Goal: Navigation & Orientation: Find specific page/section

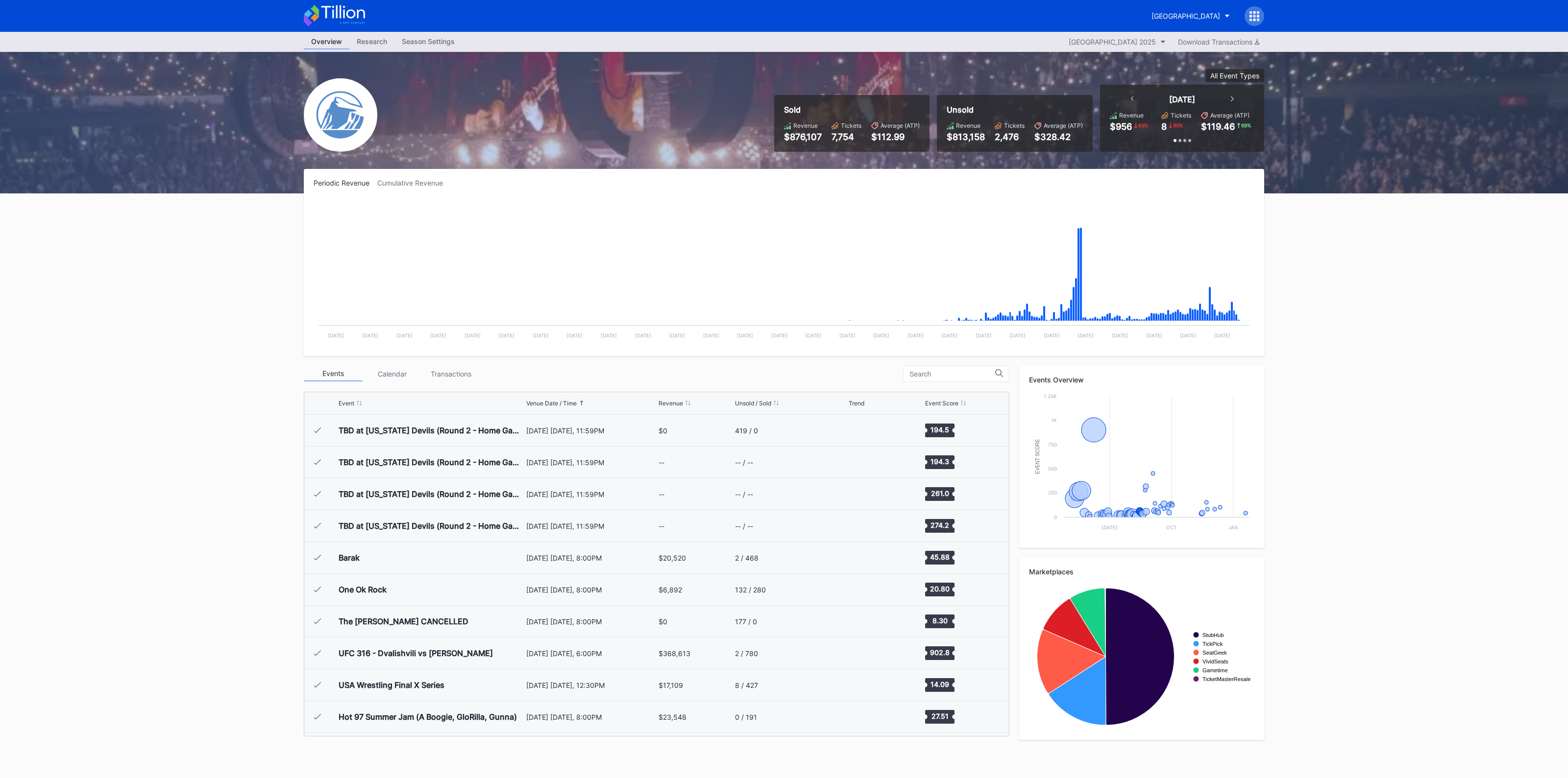
scroll to position [955, 0]
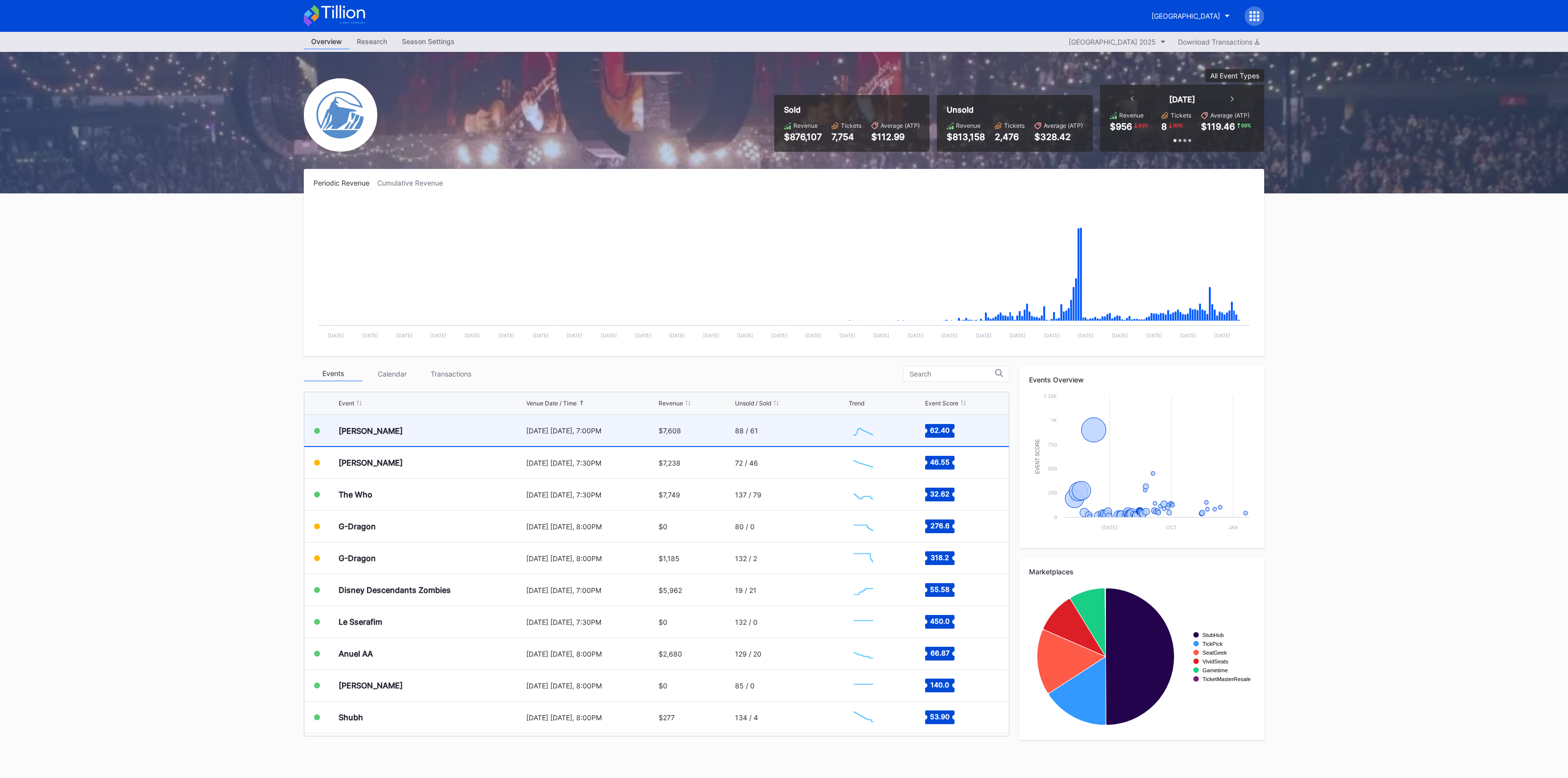
click at [719, 429] on div "$7,608" at bounding box center [695, 431] width 74 height 31
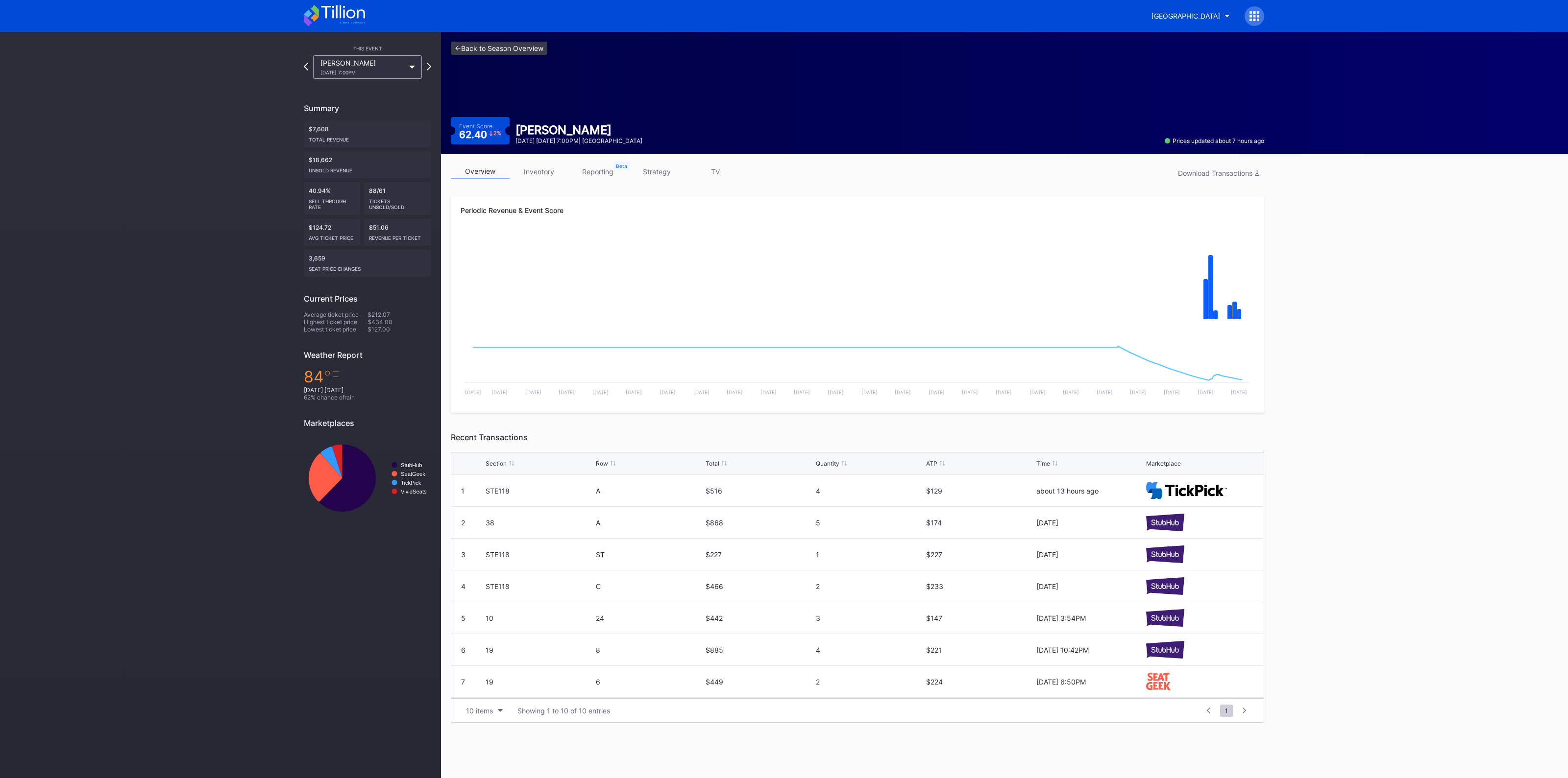
click at [496, 49] on link "<- Back to Season Overview" at bounding box center [499, 48] width 96 height 13
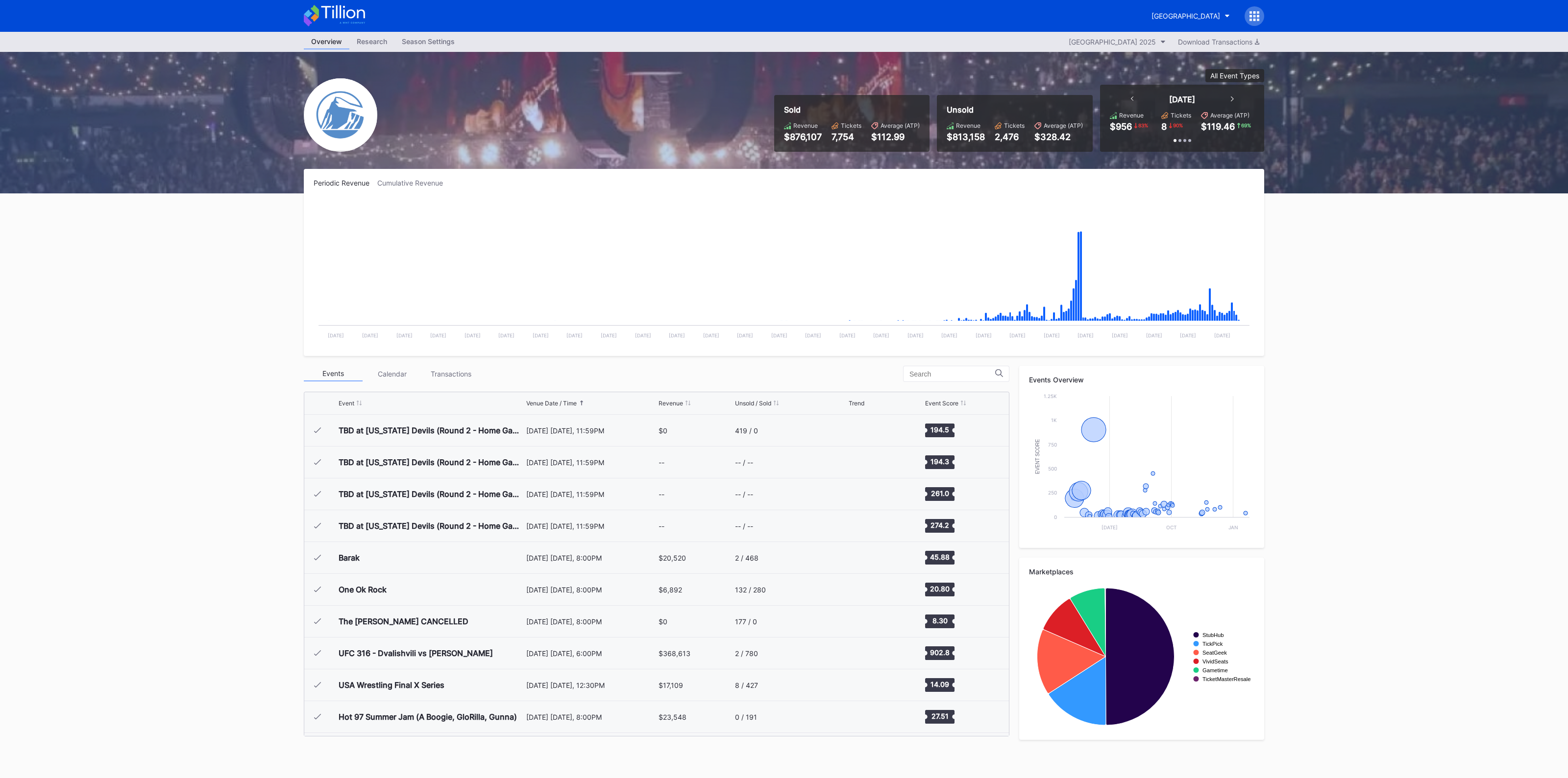
scroll to position [955, 0]
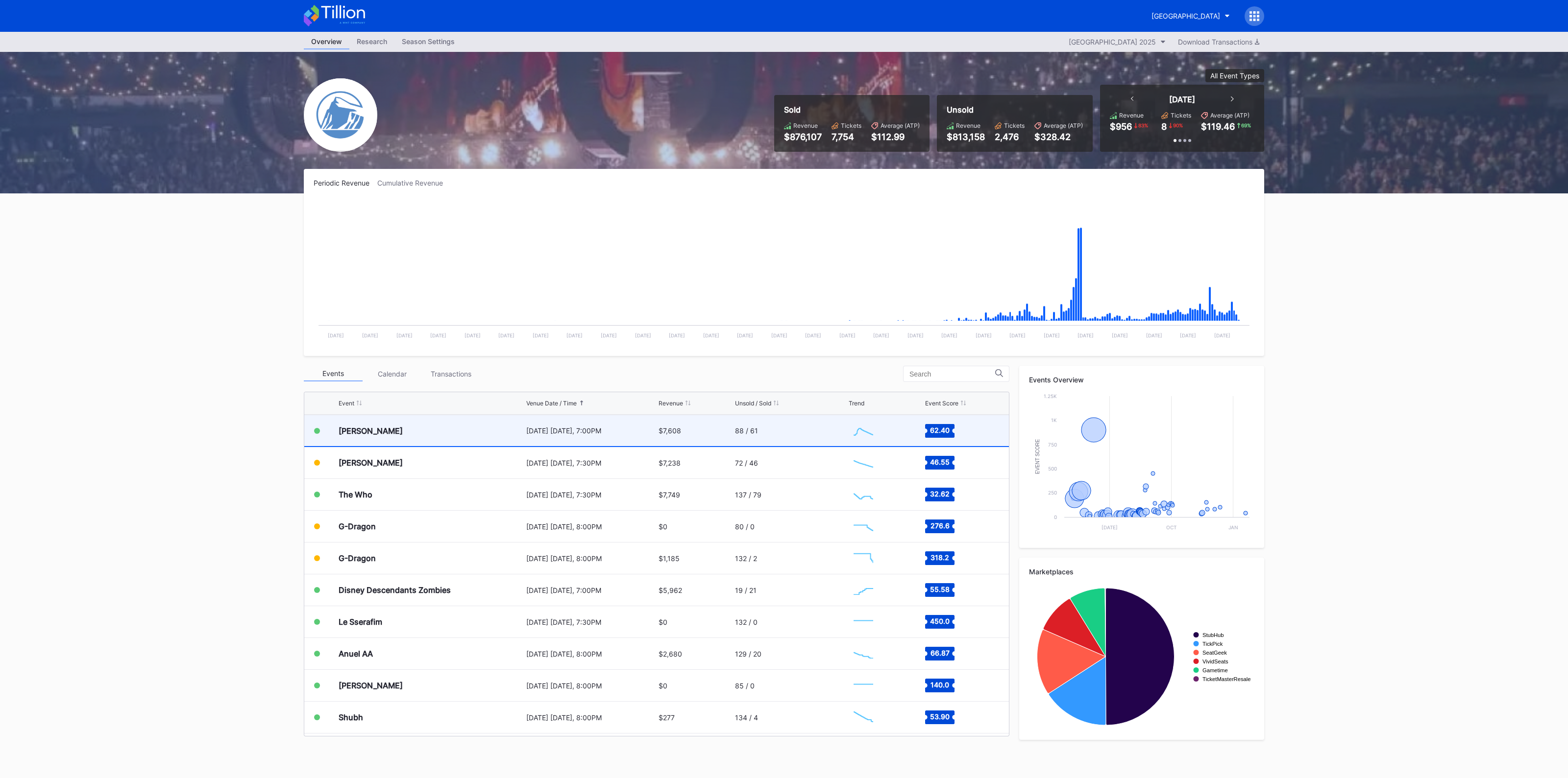
click at [753, 434] on div "88 / 61" at bounding box center [791, 431] width 111 height 31
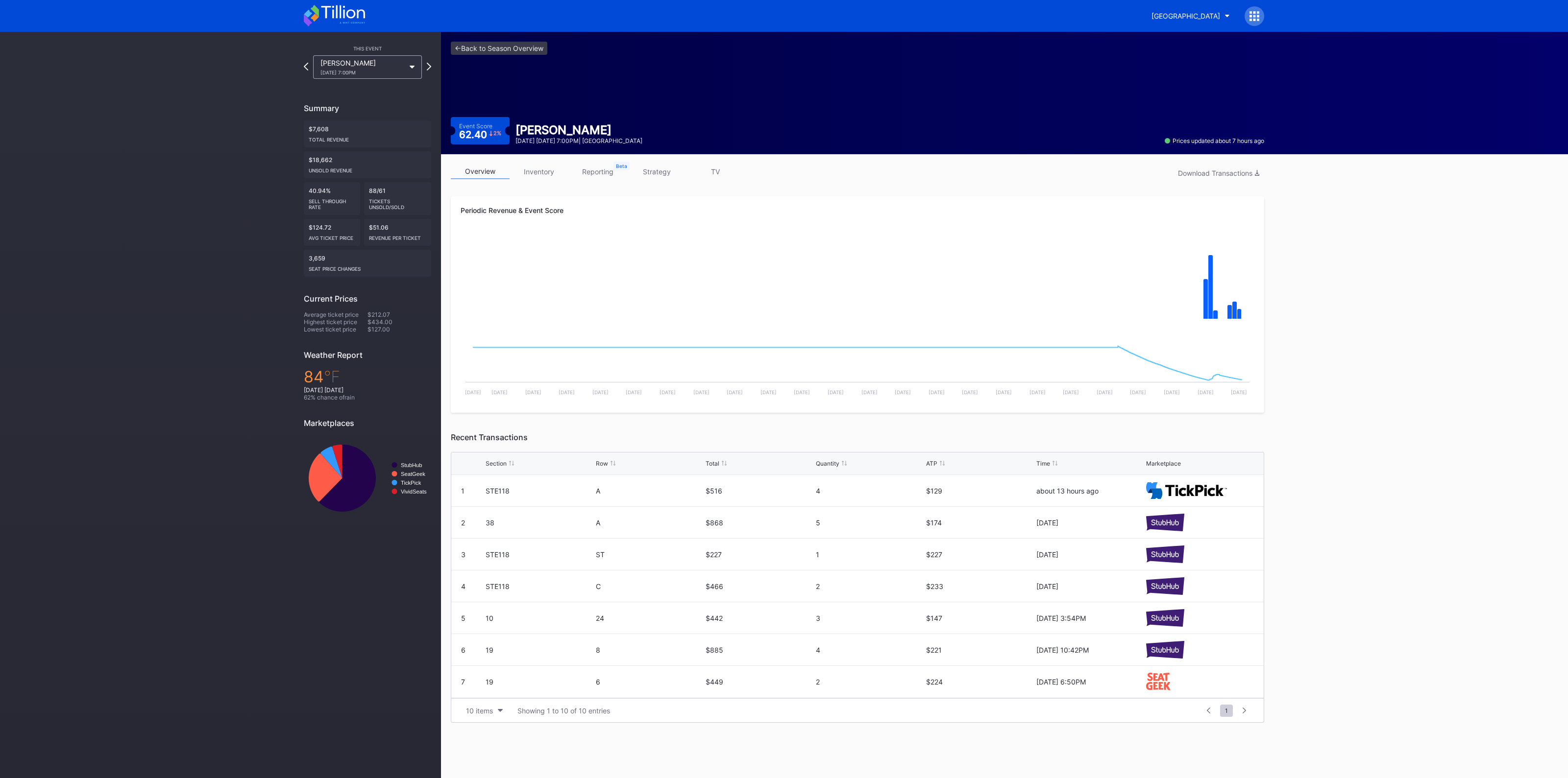
click at [537, 175] on link "inventory" at bounding box center [539, 171] width 59 height 15
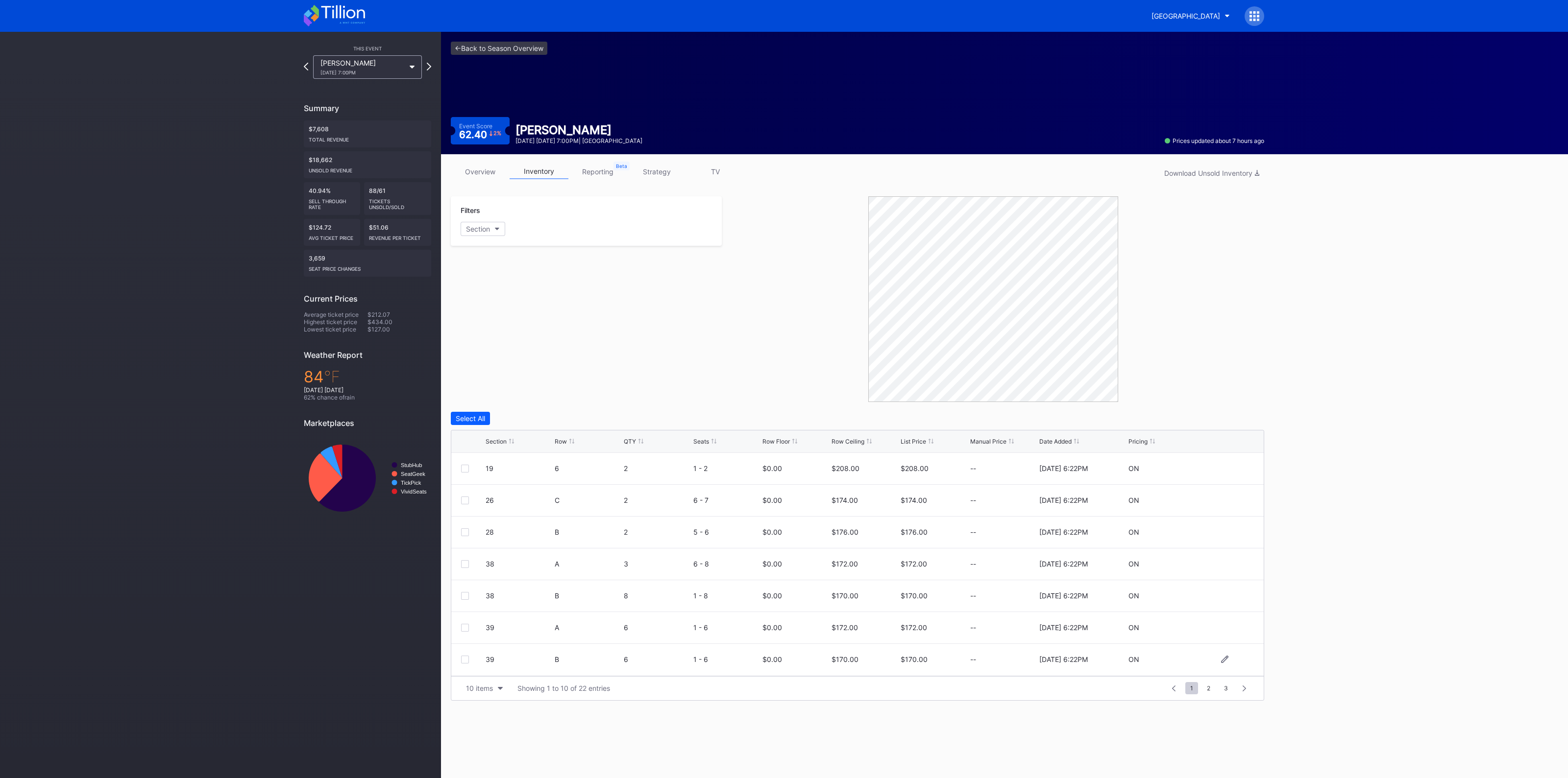
scroll to position [95, 0]
click at [484, 689] on div "10 items" at bounding box center [479, 688] width 27 height 8
click at [489, 649] on div "100 items" at bounding box center [484, 644] width 46 height 18
click at [505, 439] on div "Section" at bounding box center [496, 441] width 21 height 7
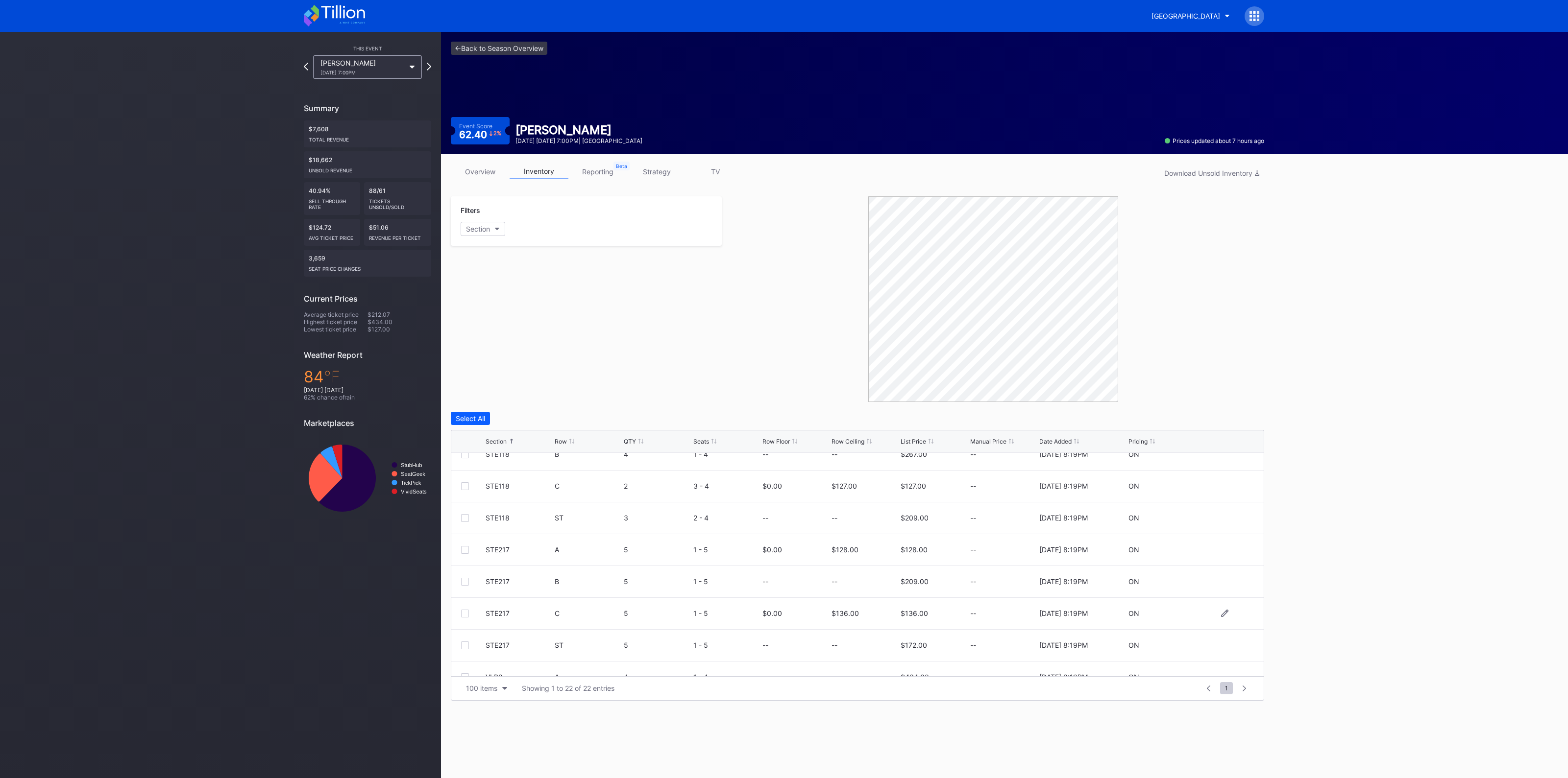
scroll to position [477, 0]
click at [510, 52] on link "<- Back to Season Overview" at bounding box center [499, 48] width 96 height 13
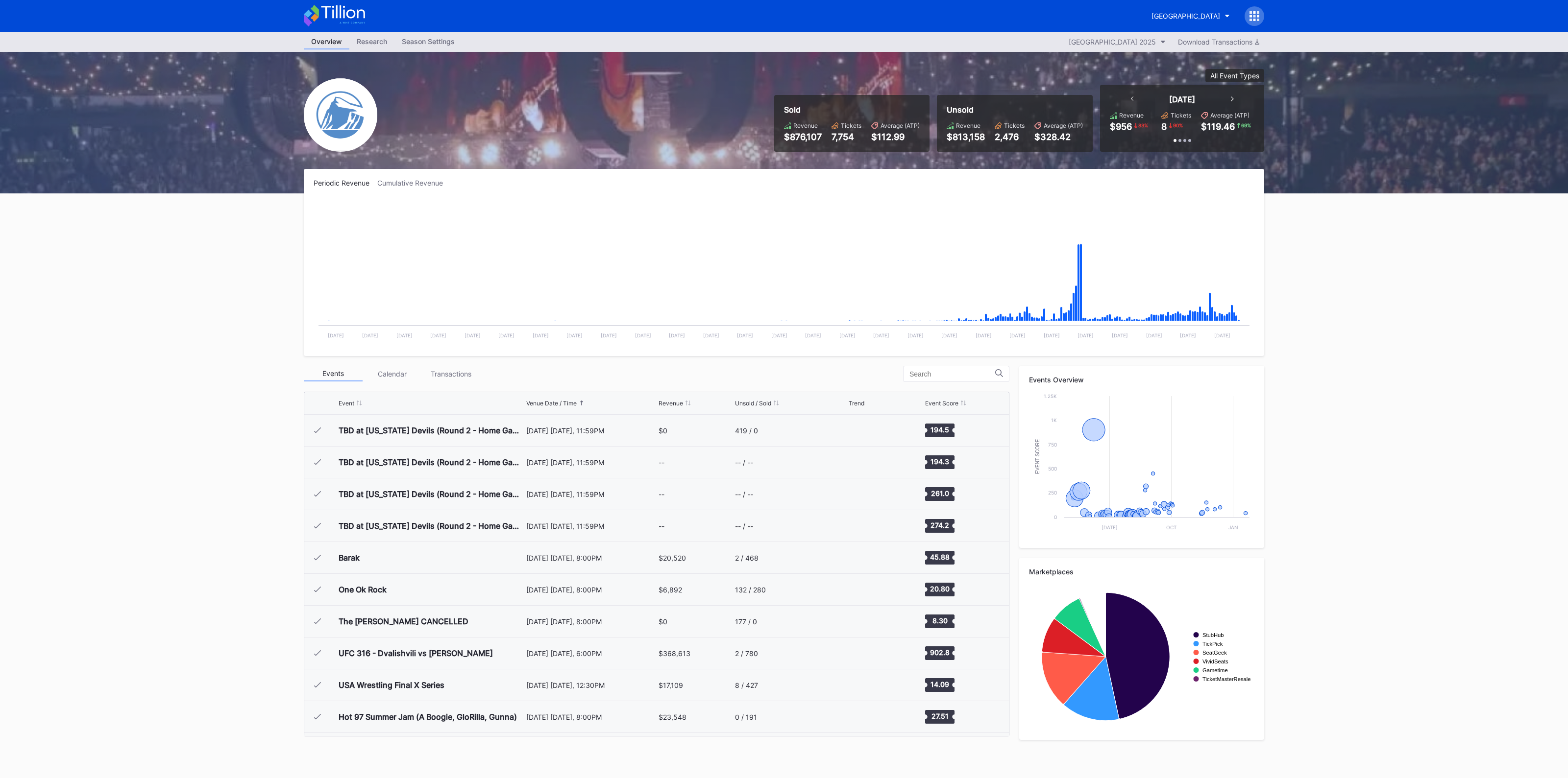
scroll to position [955, 0]
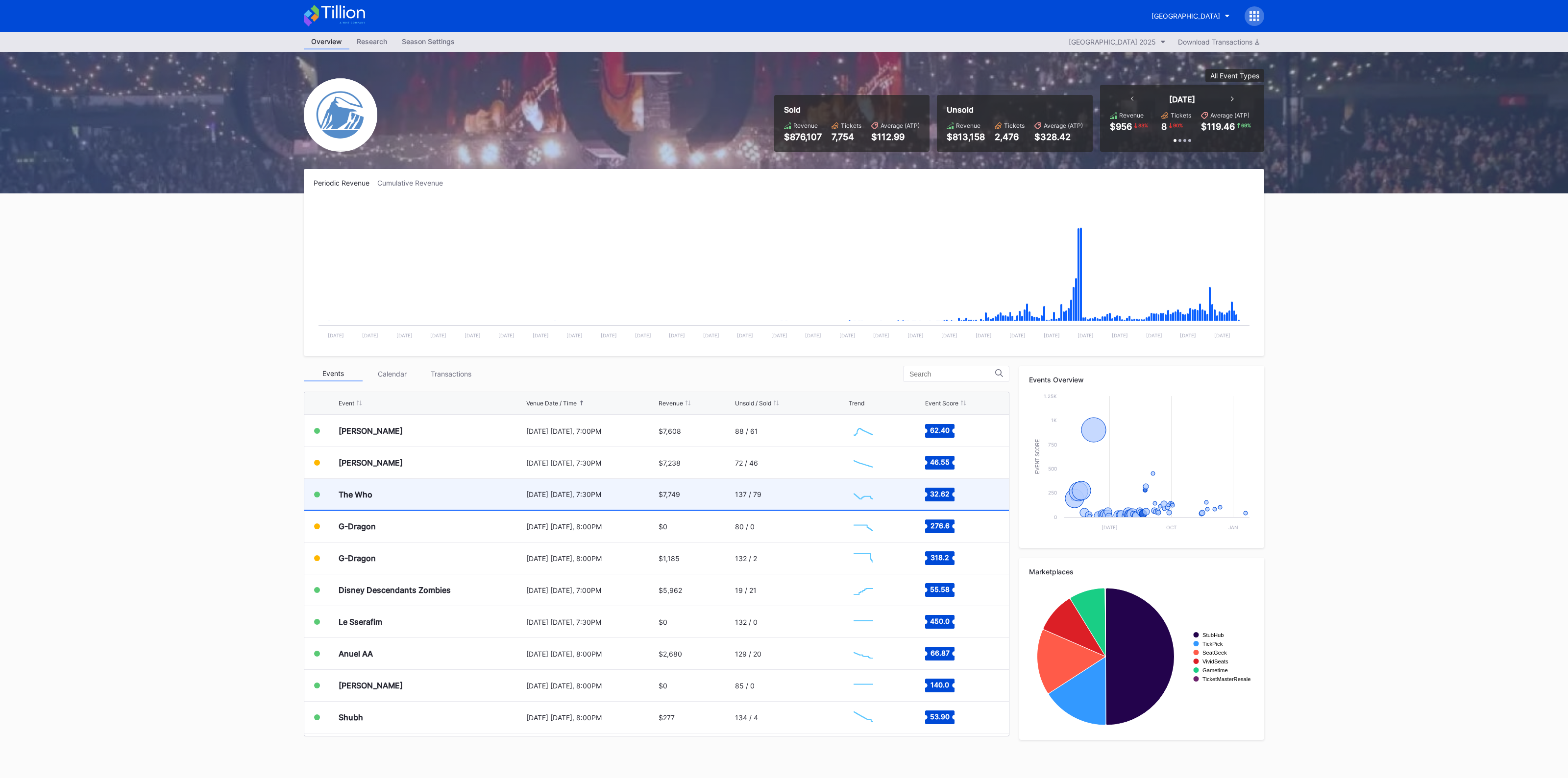
click at [539, 486] on div "[DATE] [DATE], 7:30PM" at bounding box center [591, 494] width 130 height 31
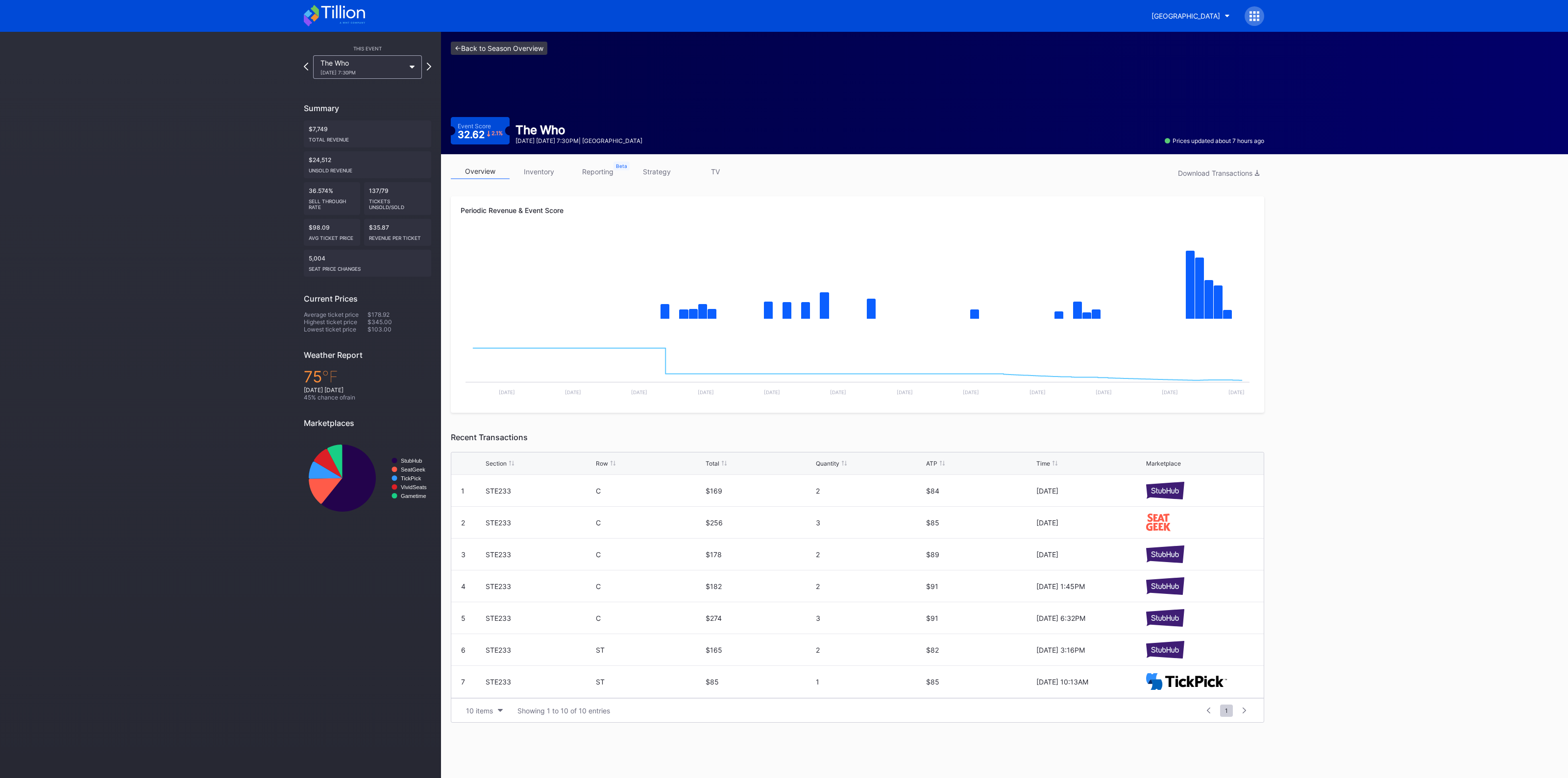
click at [495, 45] on link "<- Back to Season Overview" at bounding box center [499, 48] width 96 height 13
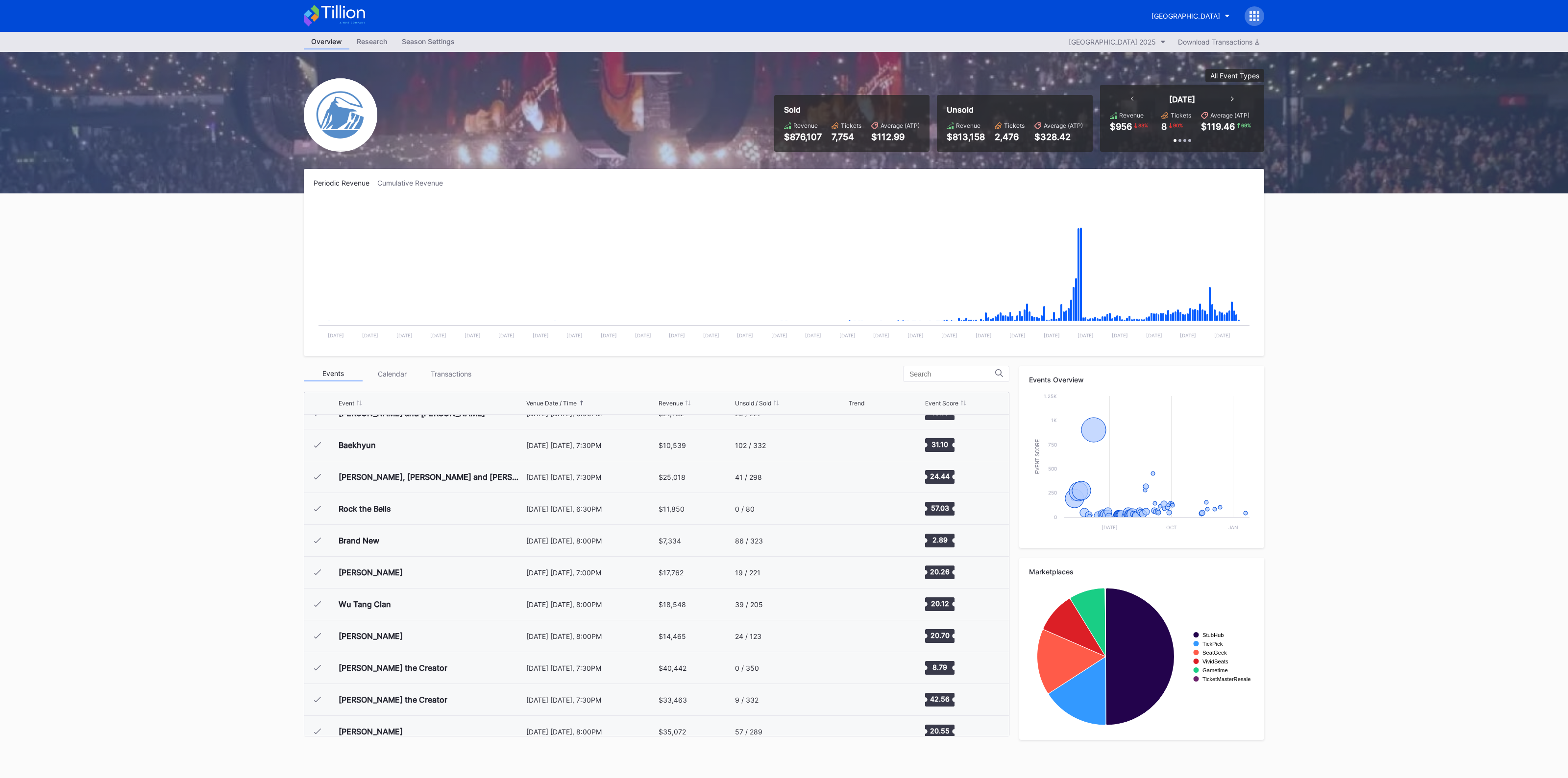
scroll to position [183, 0]
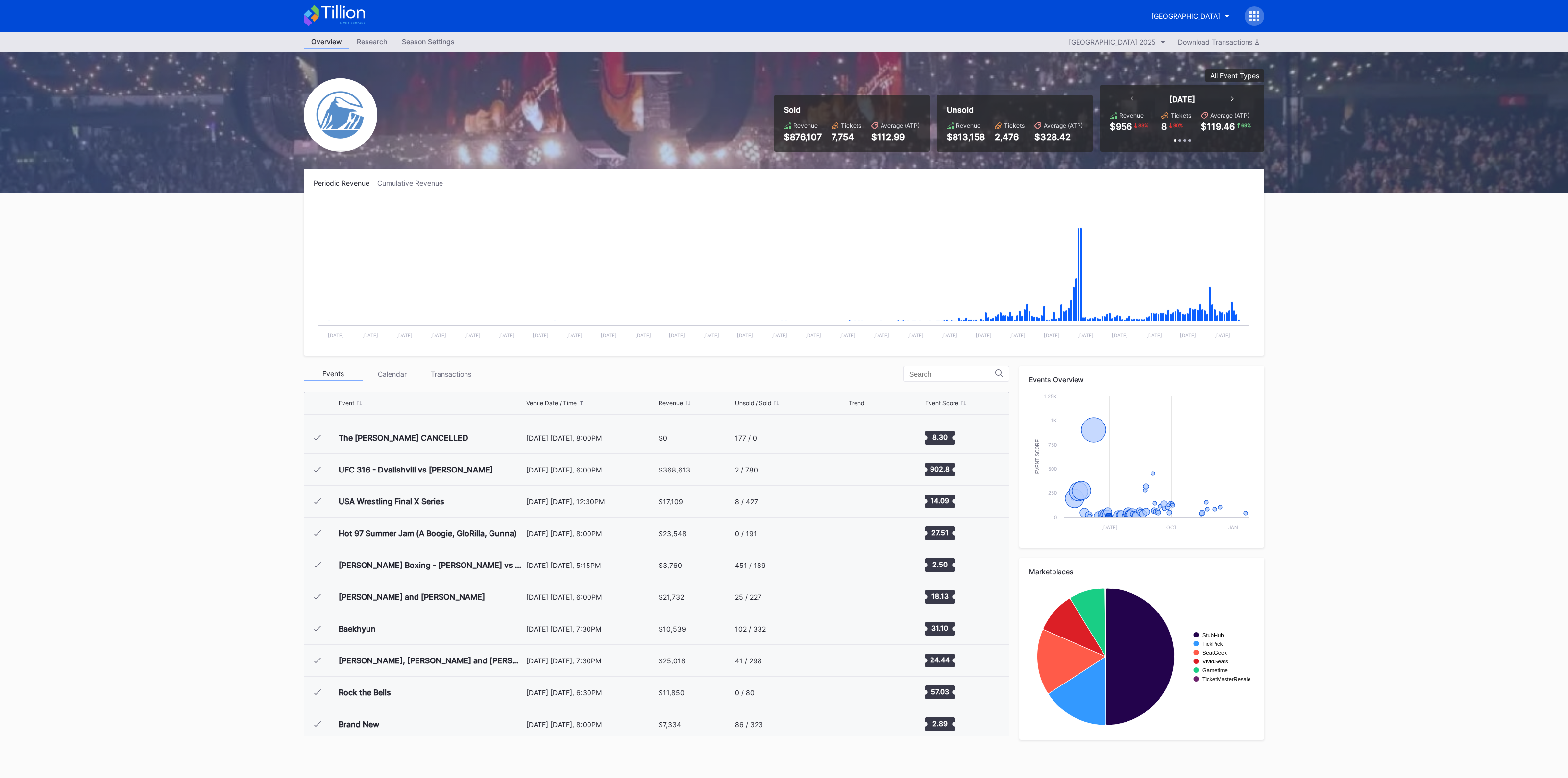
click at [99, 493] on div "Overview Research Season Settings Prudential Center Secondary 2025 Download Tra…" at bounding box center [784, 405] width 1568 height 746
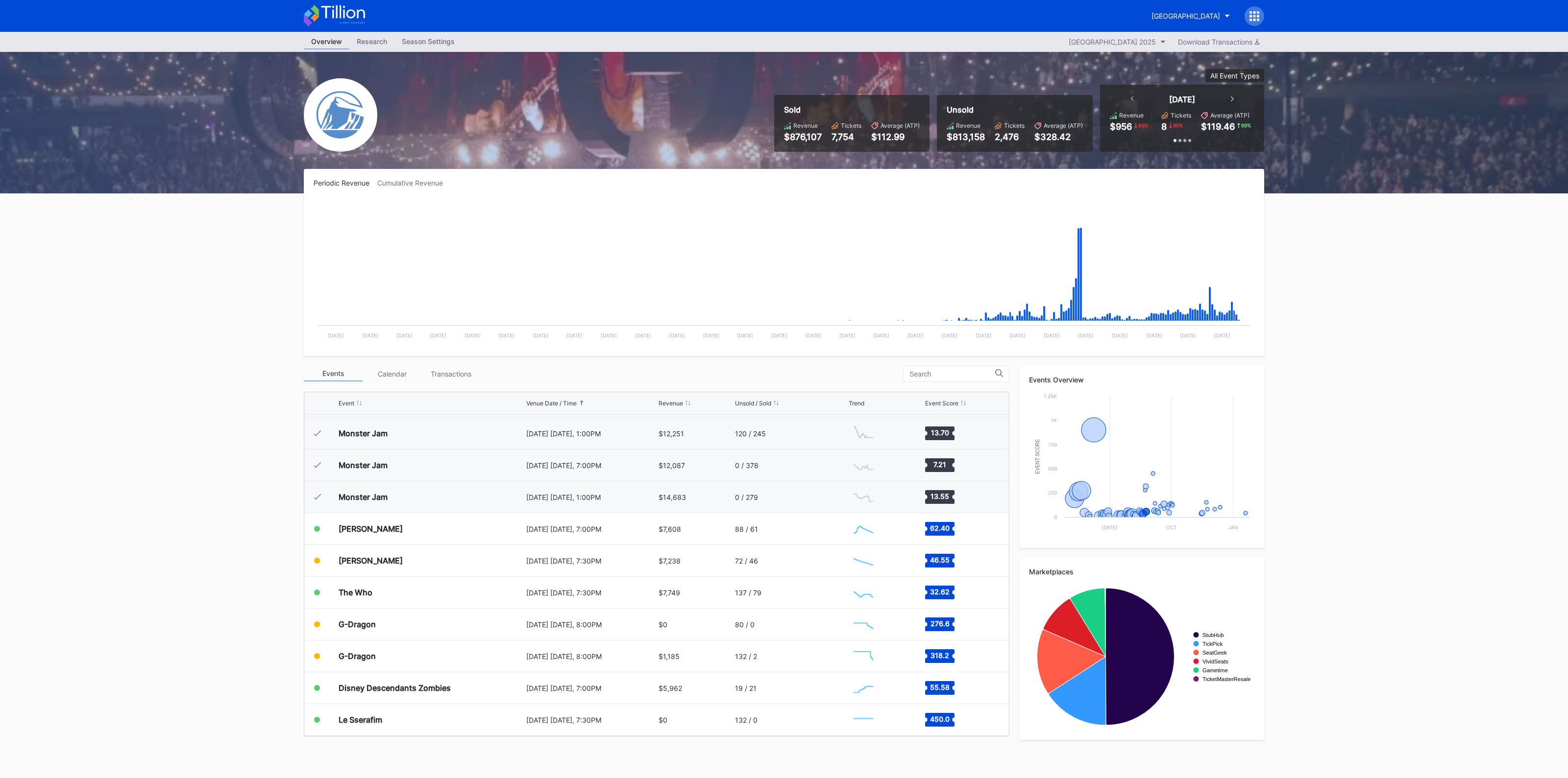
scroll to position [918, 0]
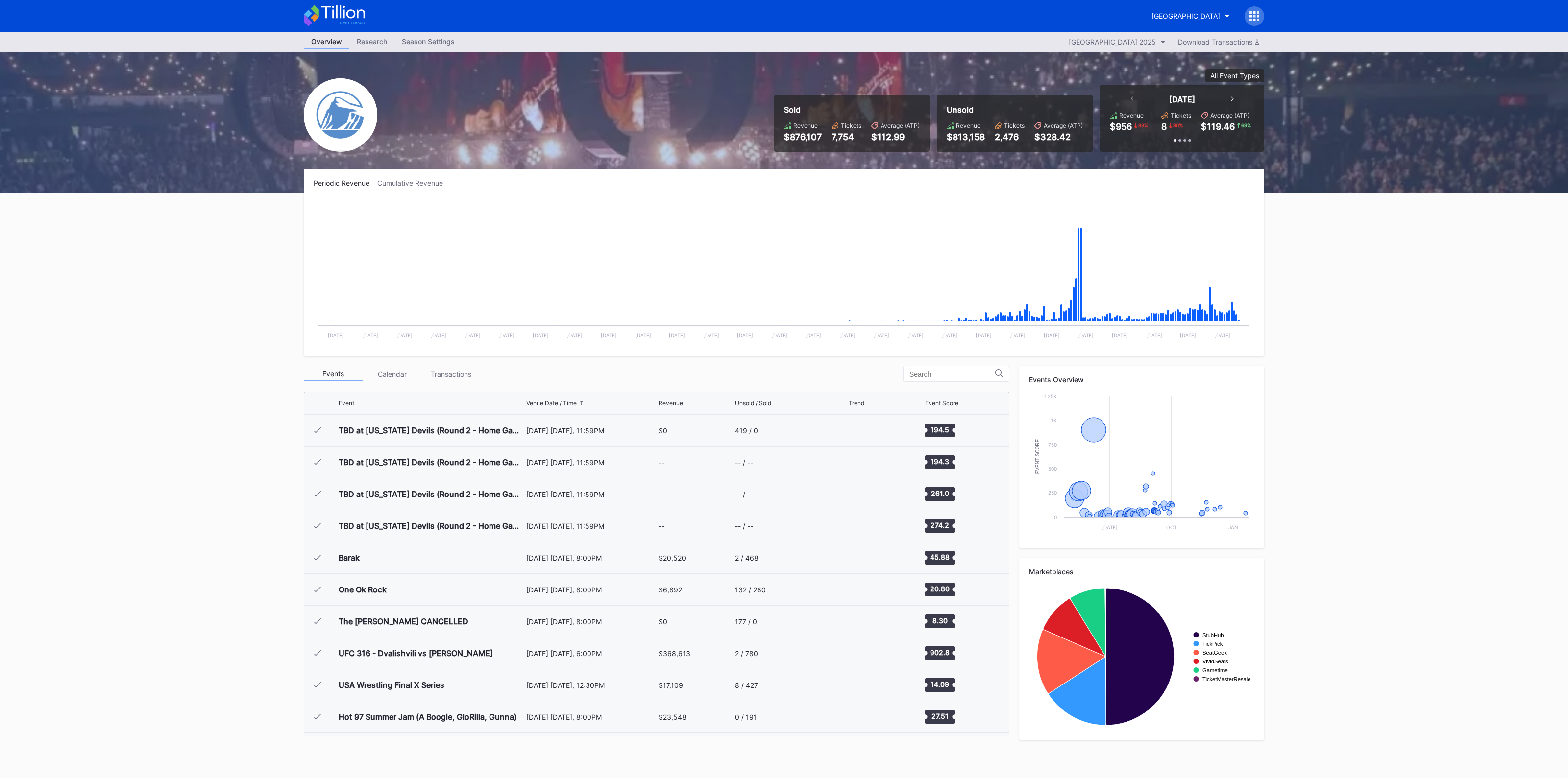
scroll to position [918, 0]
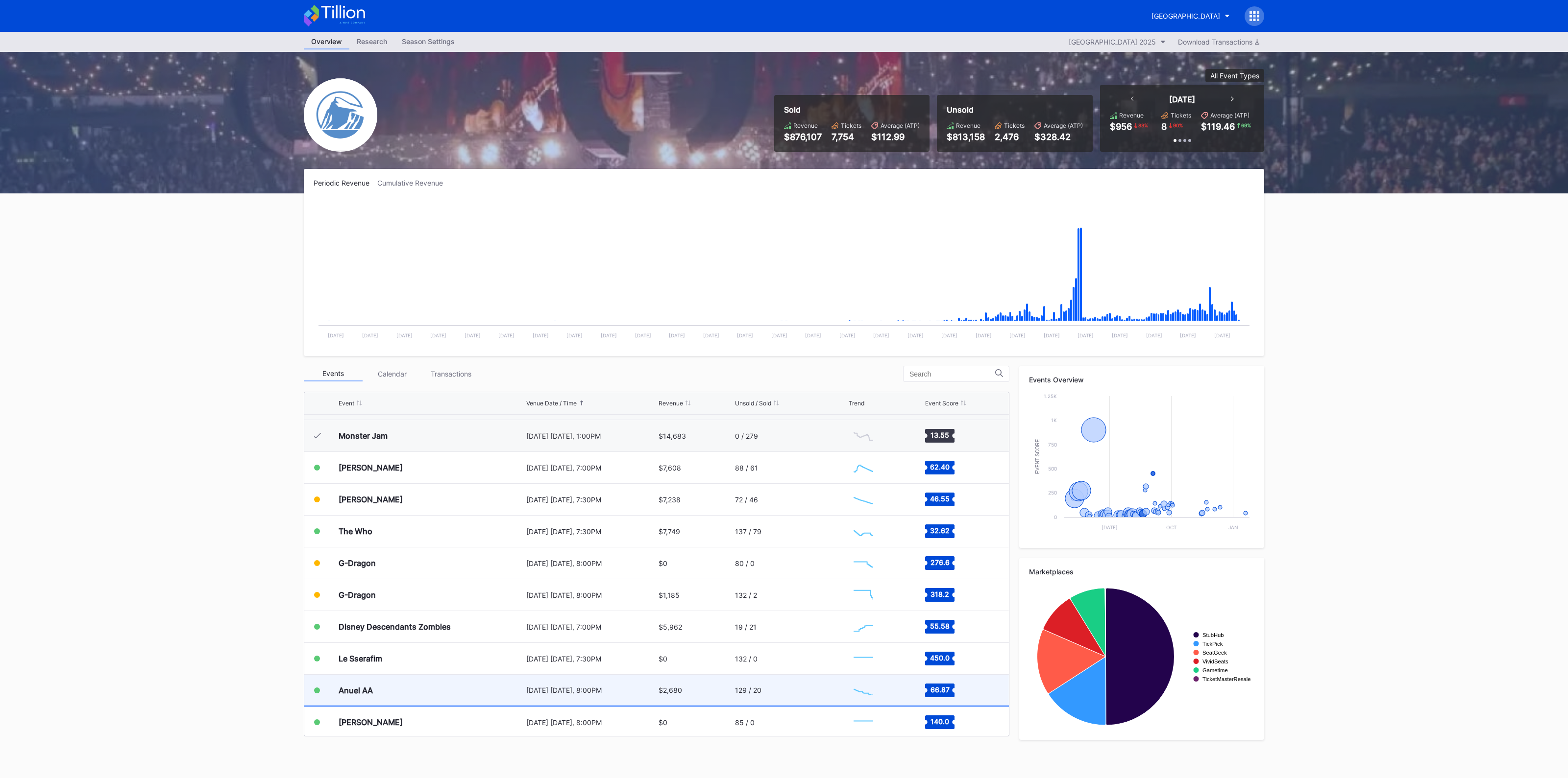
click at [549, 686] on div "[DATE] [DATE], 8:00PM" at bounding box center [591, 690] width 130 height 8
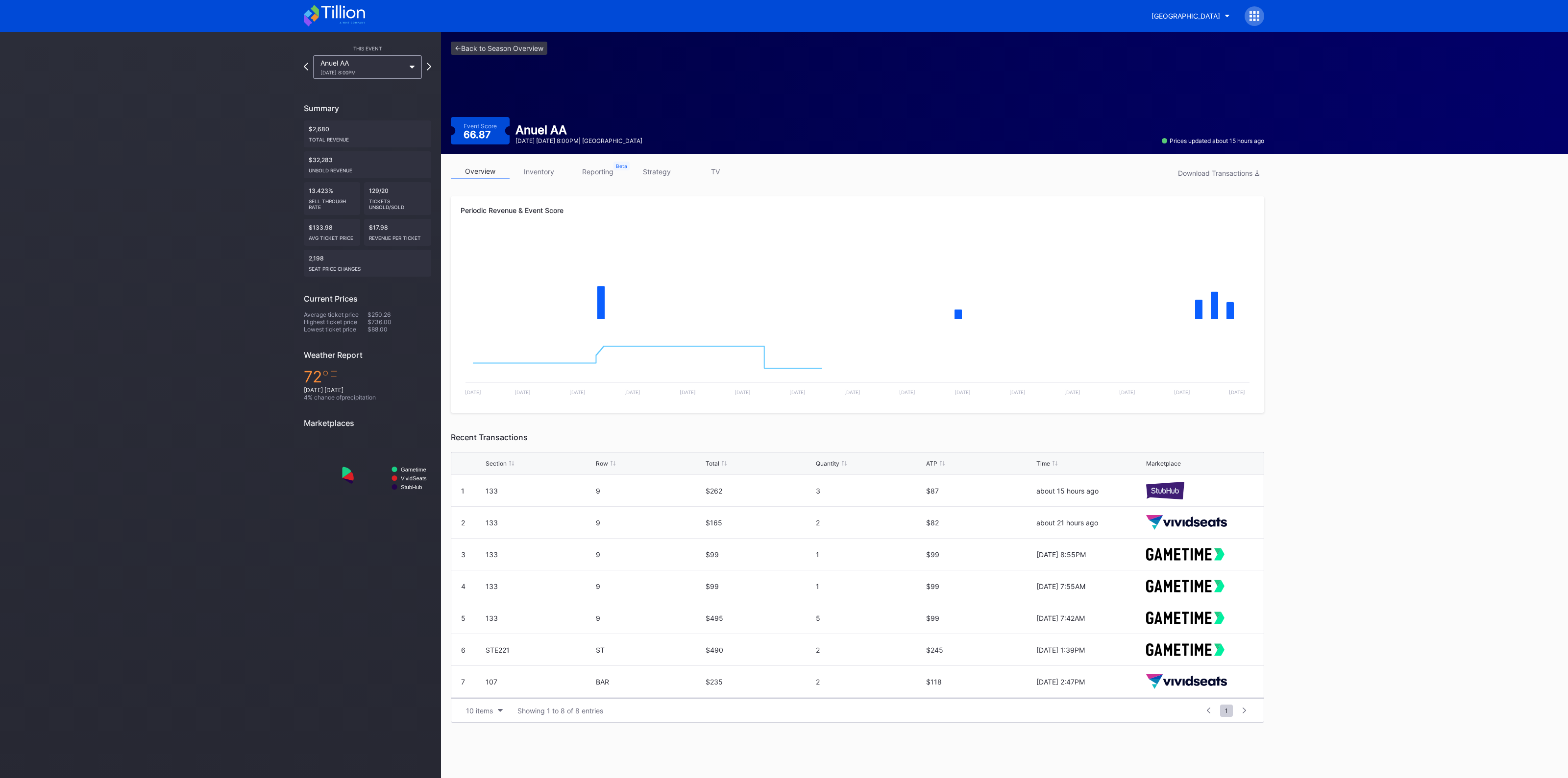
click at [542, 173] on link "inventory" at bounding box center [539, 171] width 59 height 15
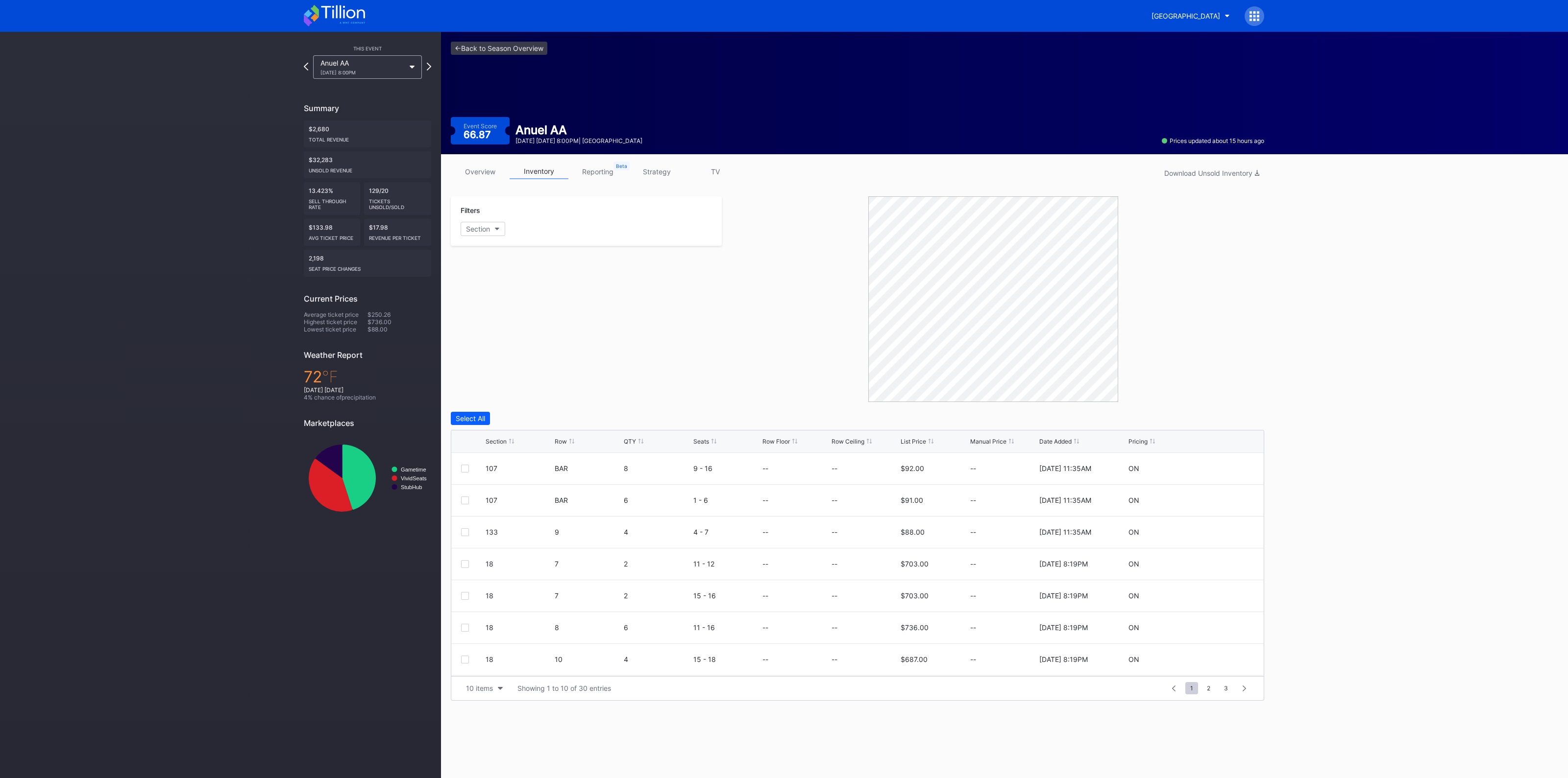
click at [491, 442] on div "Section" at bounding box center [496, 441] width 21 height 7
click at [480, 684] on div "10 items" at bounding box center [479, 688] width 27 height 8
click at [482, 666] on div "200 items" at bounding box center [484, 663] width 32 height 8
click at [607, 171] on link "reporting" at bounding box center [597, 171] width 59 height 15
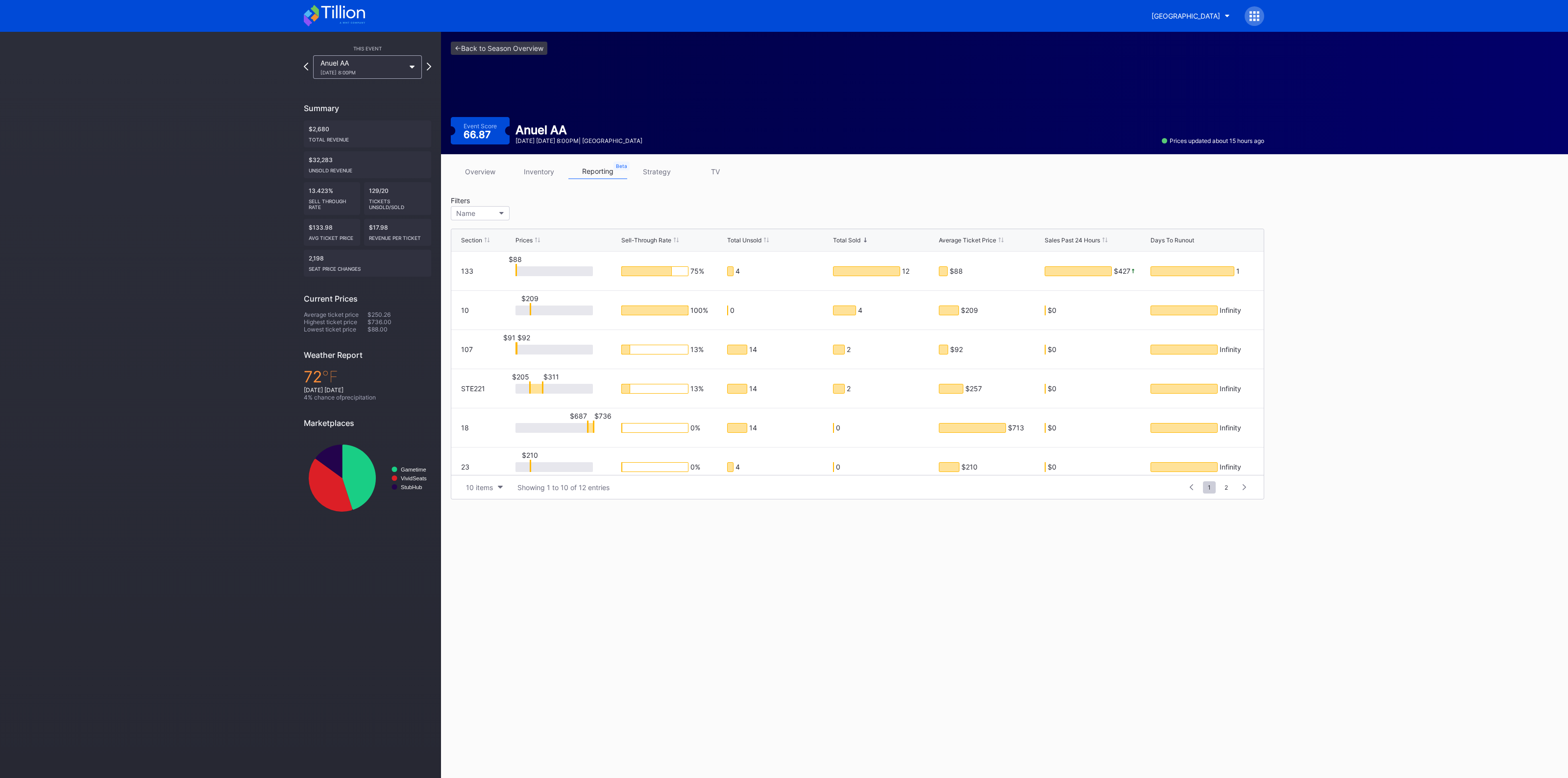
click at [672, 174] on link "strategy" at bounding box center [656, 171] width 59 height 15
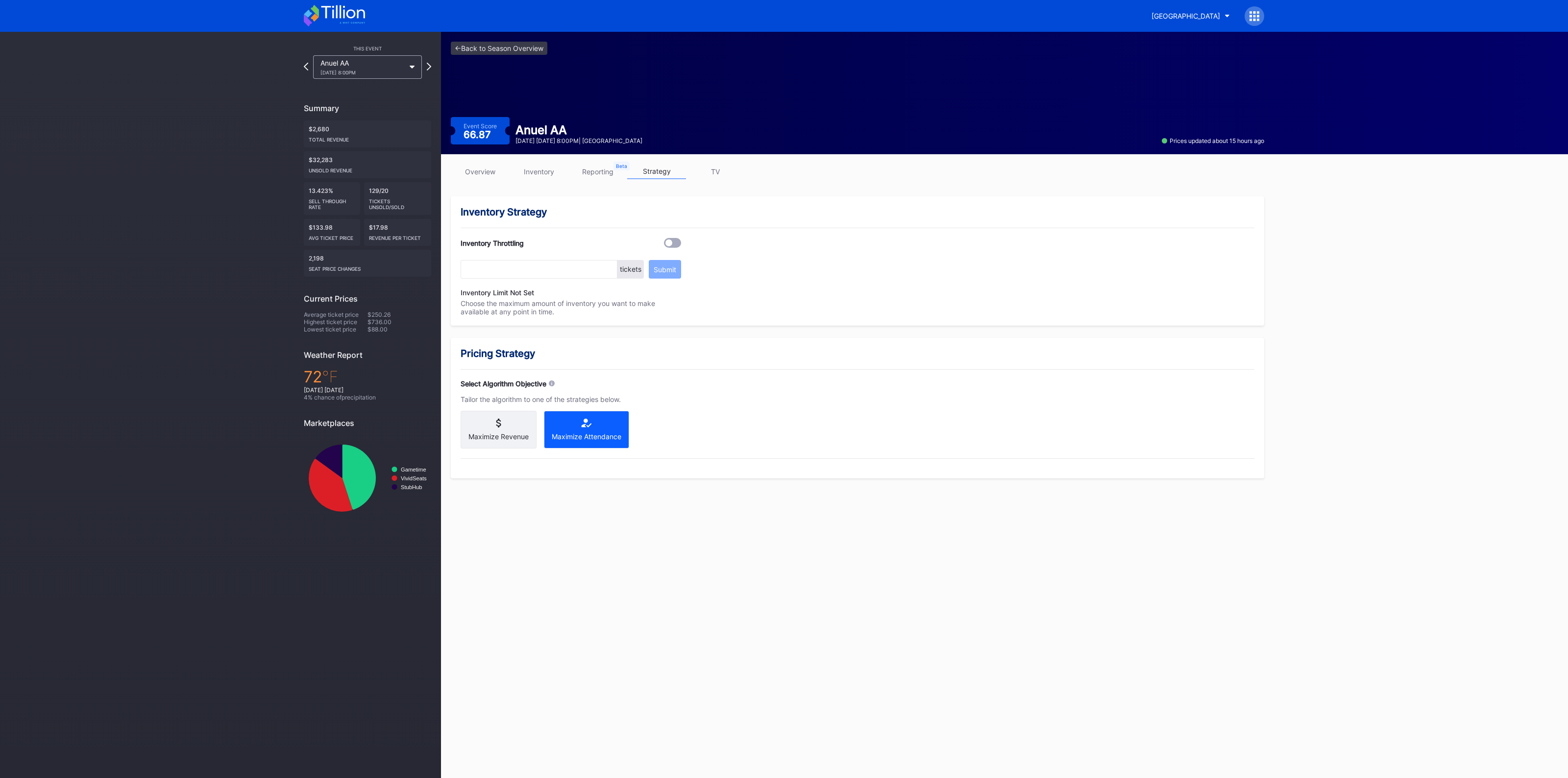
click at [713, 171] on link "TV" at bounding box center [716, 171] width 59 height 15
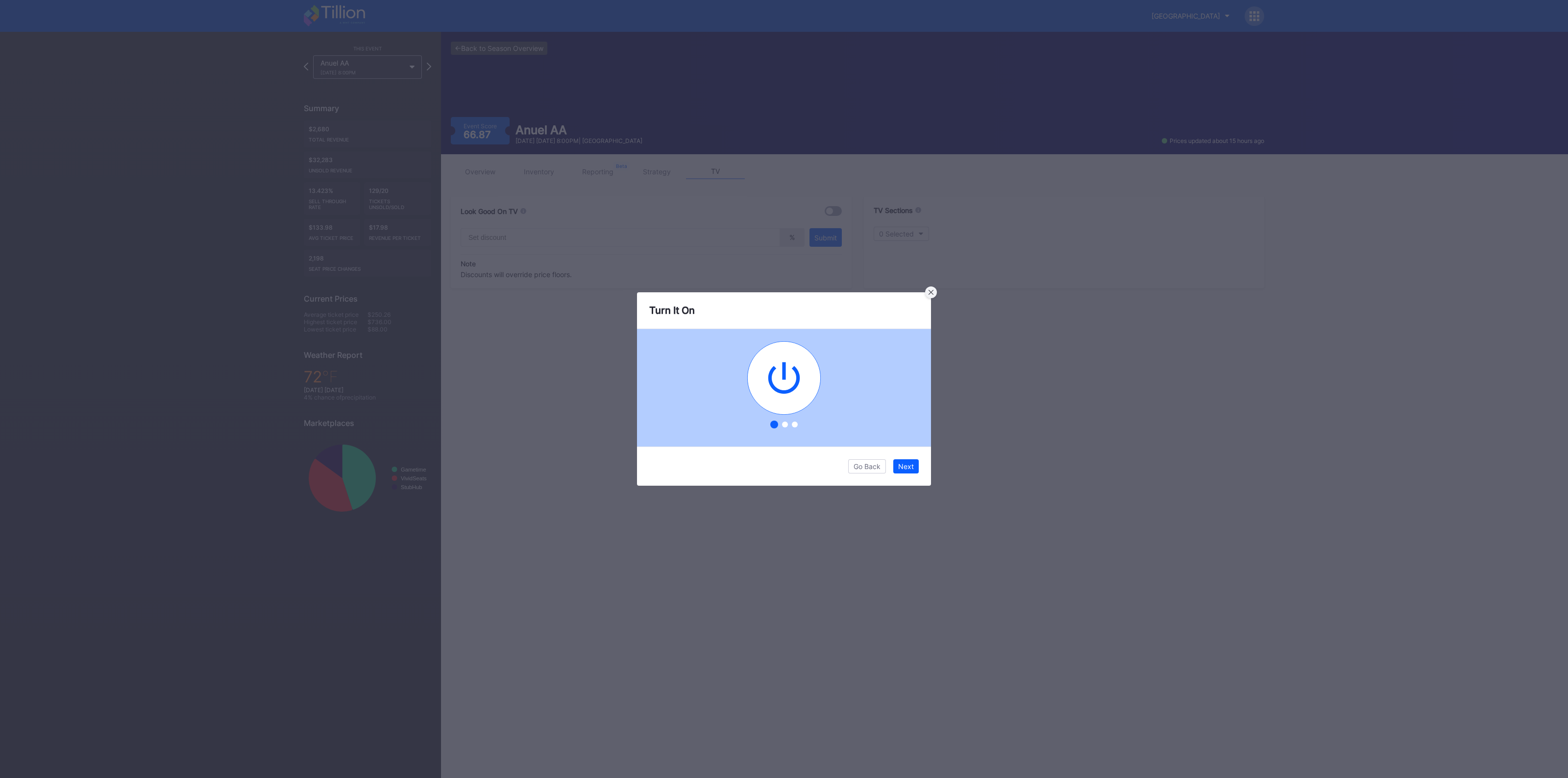
click at [932, 292] on icon at bounding box center [931, 292] width 5 height 5
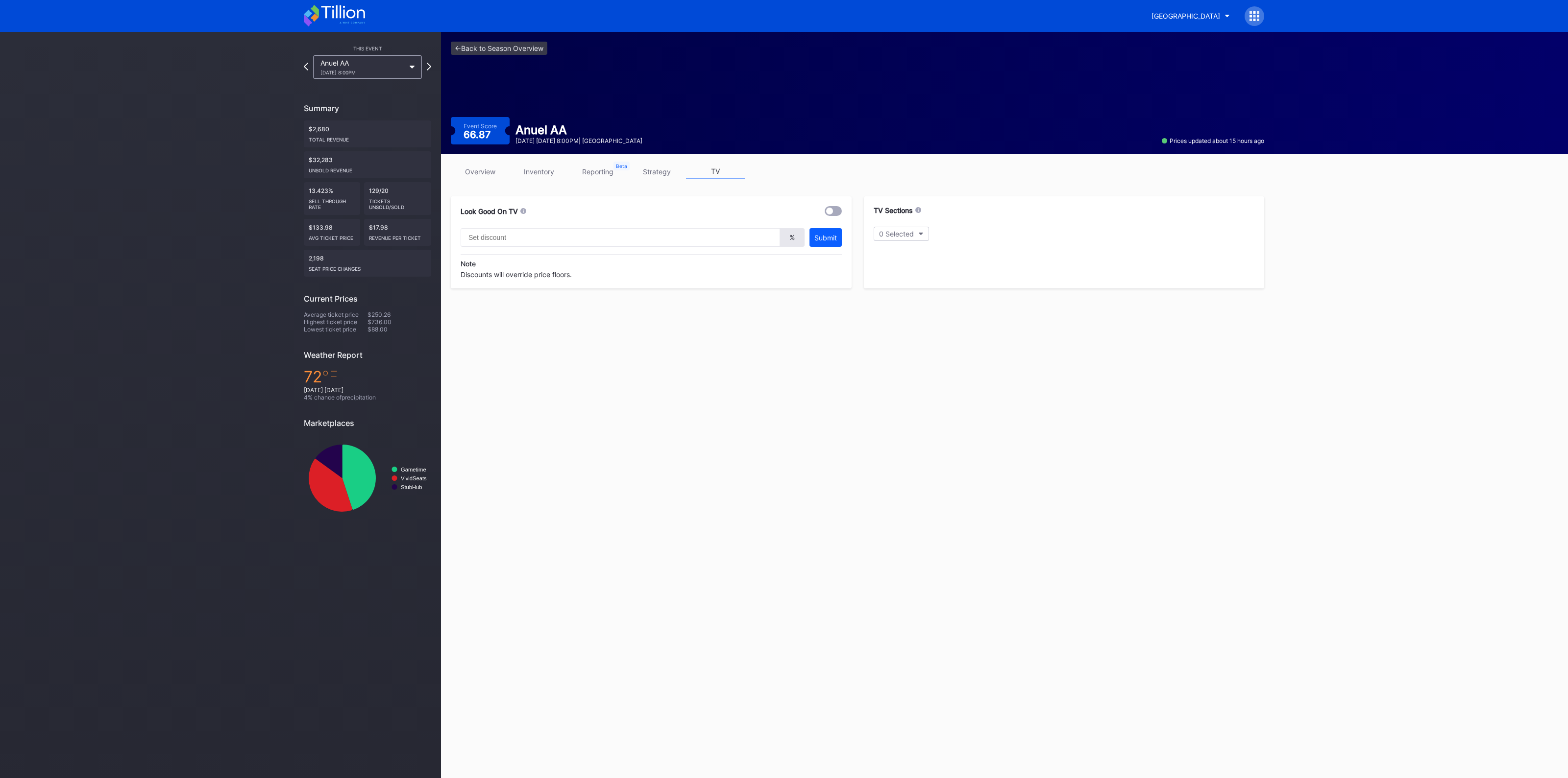
click at [553, 170] on link "inventory" at bounding box center [539, 171] width 59 height 15
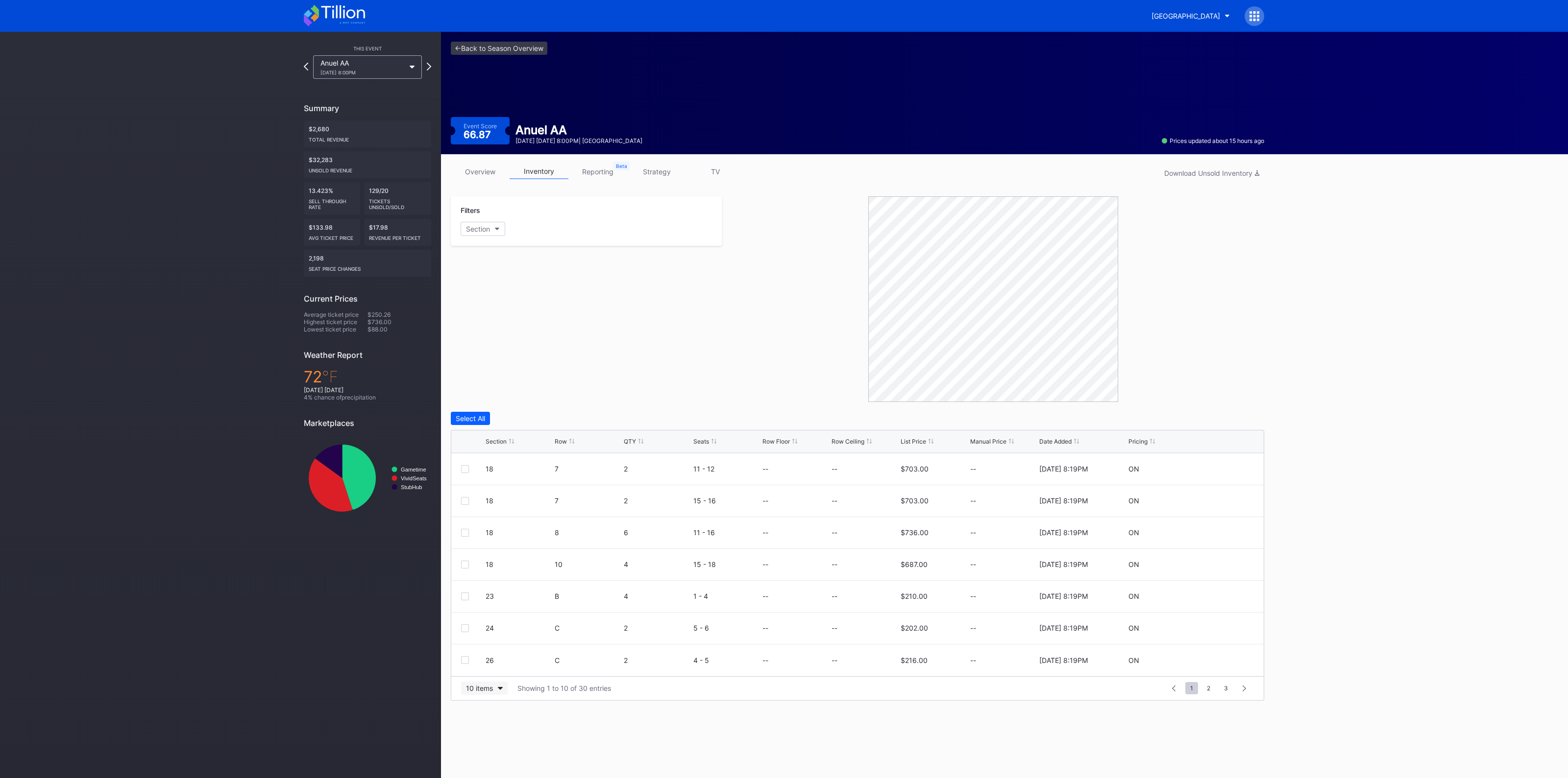
click at [482, 692] on button "10 items" at bounding box center [484, 688] width 46 height 13
click at [485, 668] on div "200 items" at bounding box center [484, 663] width 46 height 18
click at [498, 441] on div "Section" at bounding box center [496, 441] width 21 height 7
